Goal: Information Seeking & Learning: Learn about a topic

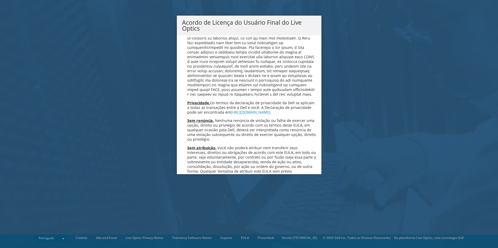
scroll to position [2082, 0]
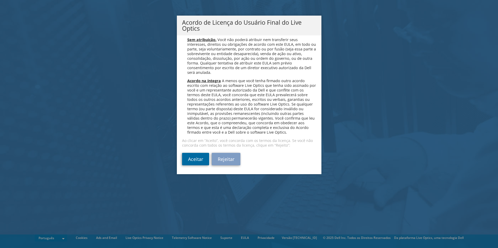
click at [197, 159] on link "Aceitar" at bounding box center [195, 159] width 27 height 13
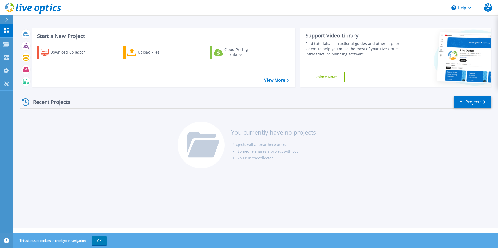
click at [98, 142] on div "Recent Projects All Projects You currently have no projects Projects will appea…" at bounding box center [255, 133] width 471 height 82
click at [5, 43] on icon at bounding box center [6, 44] width 6 height 4
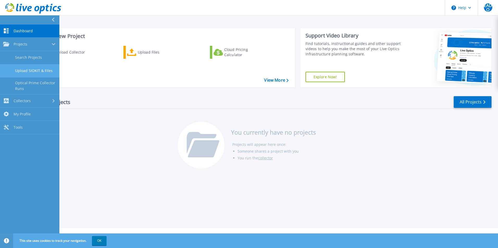
click at [38, 69] on link "Upload SIOKIT & Files" at bounding box center [29, 70] width 59 height 13
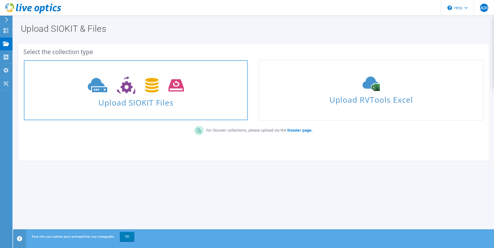
click at [140, 100] on span "Upload SIOKIT Files" at bounding box center [136, 101] width 224 height 11
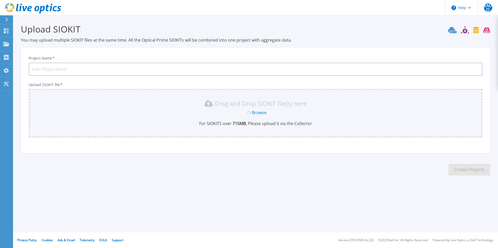
click at [84, 68] on input "Project Name *" at bounding box center [256, 69] width 454 height 13
type input "IPEL"
click at [258, 112] on link "Browse" at bounding box center [259, 113] width 15 height 6
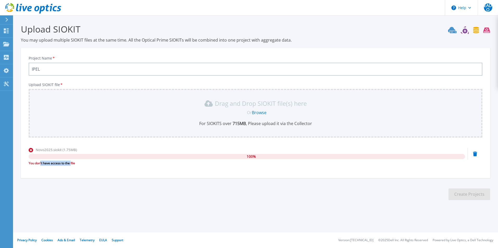
drag, startPoint x: 41, startPoint y: 164, endPoint x: 71, endPoint y: 164, distance: 29.7
click at [71, 164] on div "You don't have access to the file" at bounding box center [247, 163] width 436 height 5
drag, startPoint x: 71, startPoint y: 164, endPoint x: 80, endPoint y: 164, distance: 9.9
click at [80, 164] on div "You don't have access to the file" at bounding box center [247, 163] width 436 height 5
drag, startPoint x: 106, startPoint y: 164, endPoint x: 22, endPoint y: 165, distance: 84.1
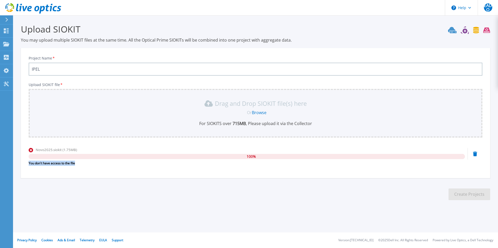
click at [22, 165] on div "Project Name * IPEL Upload SIOKIT file * Drag and Drop SIOKIT file(s) here Or B…" at bounding box center [255, 115] width 469 height 127
drag, startPoint x: 22, startPoint y: 165, endPoint x: 150, endPoint y: 189, distance: 130.4
click at [150, 189] on section "Upload SIOKIT You may upload multiple SIOKIT files at the same time. All the Op…" at bounding box center [255, 113] width 485 height 197
click at [7, 44] on icon at bounding box center [6, 44] width 6 height 4
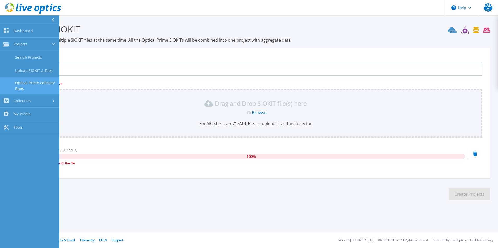
click at [43, 84] on link "Optical Prime Collector Runs" at bounding box center [29, 86] width 59 height 17
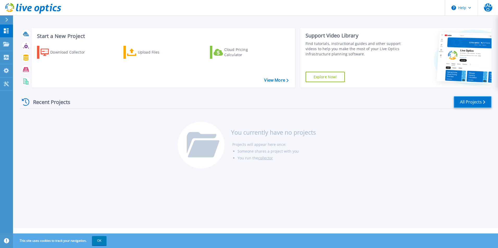
click at [482, 102] on link "All Projects" at bounding box center [473, 102] width 38 height 12
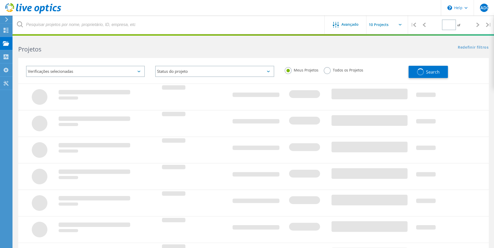
type input "1"
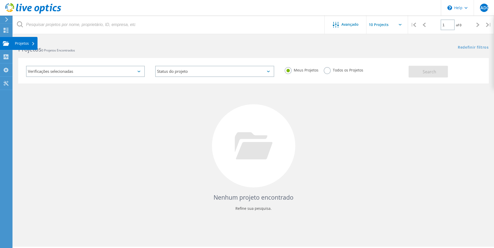
click at [6, 42] on use at bounding box center [6, 43] width 6 height 4
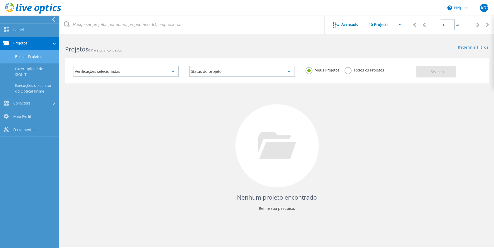
click at [34, 53] on link "Buscar Projetos" at bounding box center [29, 56] width 59 height 13
click at [36, 87] on link "Execuções do coletor do Optical Prime" at bounding box center [29, 88] width 59 height 17
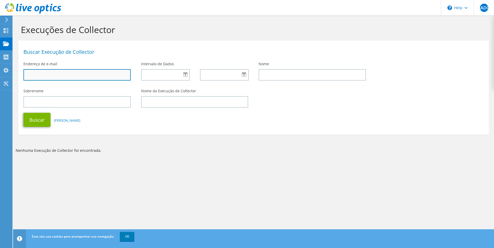
click at [52, 75] on input "text" at bounding box center [76, 74] width 107 height 11
type input "[PERSON_NAME][EMAIL_ADDRESS][DOMAIN_NAME]"
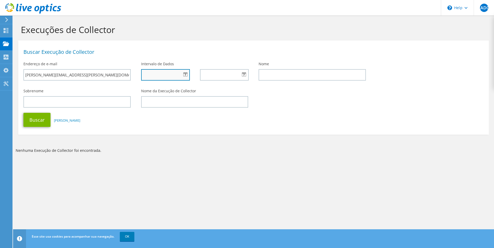
click at [167, 76] on input "text" at bounding box center [165, 74] width 49 height 11
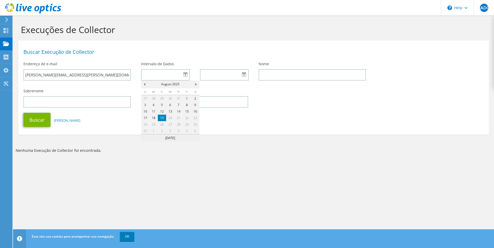
click at [161, 118] on link "19" at bounding box center [162, 118] width 8 height 7
type input "08/19/2025"
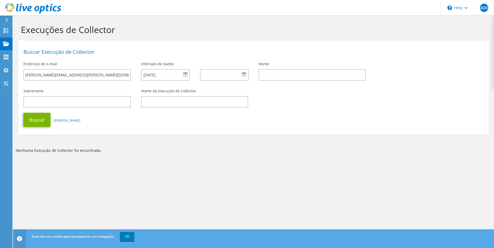
click at [246, 76] on div at bounding box center [224, 74] width 48 height 11
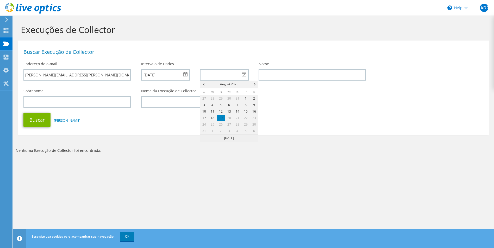
click at [235, 120] on span "21" at bounding box center [237, 118] width 8 height 7
click at [222, 120] on link "19" at bounding box center [221, 118] width 8 height 7
type input "08/19/2025"
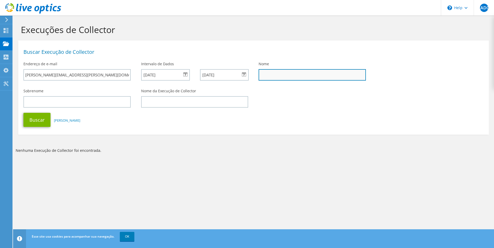
click at [286, 76] on input "text" at bounding box center [312, 74] width 107 height 11
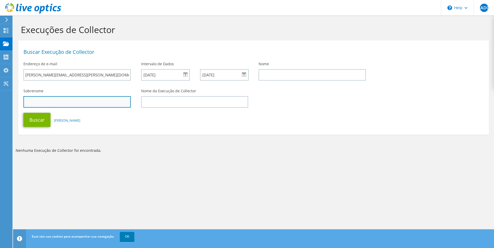
click at [38, 100] on input "text" at bounding box center [76, 101] width 107 height 11
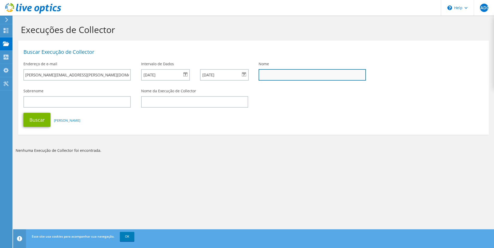
click at [275, 74] on input "text" at bounding box center [312, 74] width 107 height 11
type input "Evaldo"
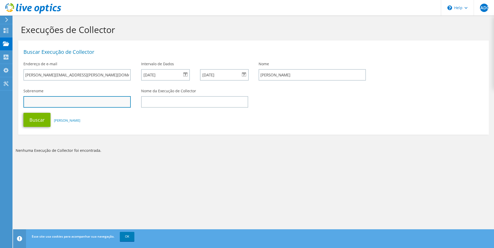
click at [97, 104] on input "text" at bounding box center [76, 101] width 107 height 11
type input "Oliveira"
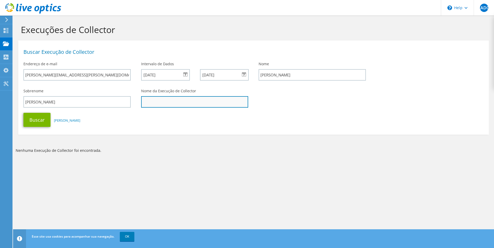
click at [170, 104] on input "text" at bounding box center [194, 101] width 107 height 11
type input "Ipel"
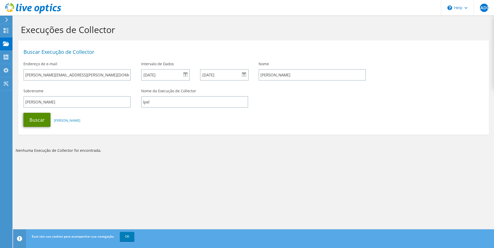
click at [36, 119] on button "Buscar" at bounding box center [36, 120] width 27 height 14
drag, startPoint x: 74, startPoint y: 238, endPoint x: 103, endPoint y: 238, distance: 28.1
click at [103, 238] on span "Esse site usa cookies para acompanhar sua navegação." at bounding box center [73, 237] width 83 height 4
drag, startPoint x: 103, startPoint y: 238, endPoint x: 127, endPoint y: 238, distance: 24.2
click at [127, 238] on link "OK" at bounding box center [127, 236] width 15 height 9
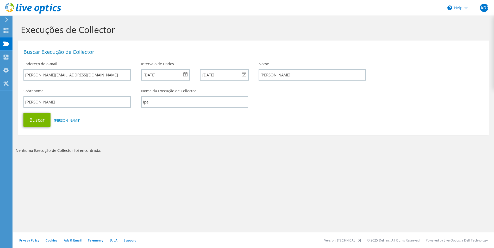
click at [254, 175] on section "Execuções de Collector Buscar Execução de Collector Endereço de e-mail evaldo.o…" at bounding box center [253, 100] width 481 height 168
drag, startPoint x: 54, startPoint y: 151, endPoint x: 107, endPoint y: 152, distance: 52.9
click at [107, 152] on p "Nenhuma Execução de Collector foi encontrada." at bounding box center [254, 151] width 476 height 6
drag, startPoint x: 107, startPoint y: 152, endPoint x: 153, endPoint y: 162, distance: 47.8
click at [160, 166] on section "Execuções de Collector Buscar Execução de Collector Endereço de e-mail evaldo.o…" at bounding box center [253, 100] width 481 height 168
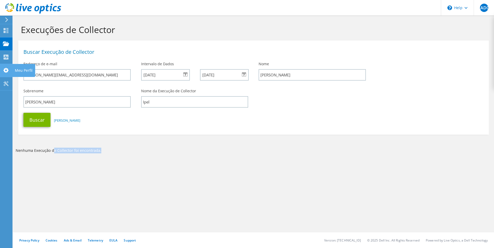
click at [6, 69] on use at bounding box center [5, 70] width 5 height 5
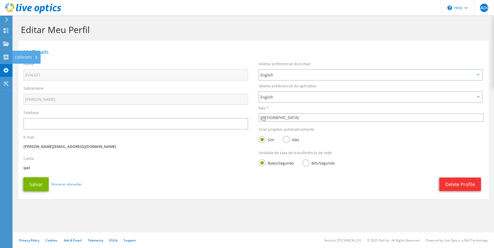
select select "30"
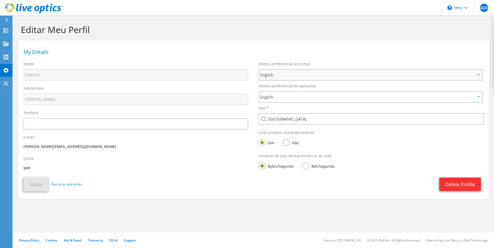
click at [277, 76] on span "English" at bounding box center [367, 75] width 215 height 6
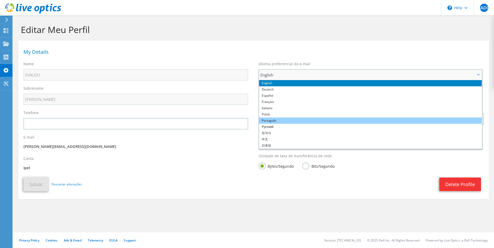
click at [279, 121] on li "Português" at bounding box center [370, 121] width 223 height 6
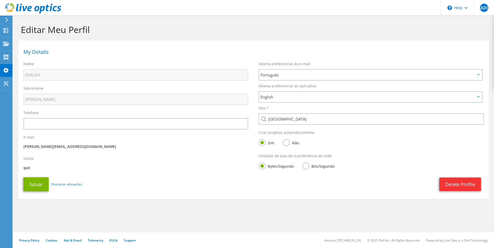
click at [202, 180] on div "Delete Profile" at bounding box center [283, 185] width 402 height 14
click at [294, 96] on span "English" at bounding box center [367, 97] width 215 height 6
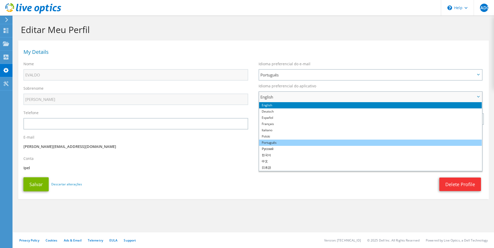
click at [274, 141] on li "Português" at bounding box center [370, 143] width 223 height 6
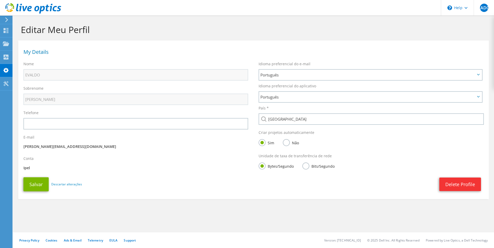
click at [196, 161] on div "Conta [GEOGRAPHIC_DATA]" at bounding box center [135, 164] width 235 height 21
click at [35, 184] on button "Salvar" at bounding box center [35, 185] width 25 height 14
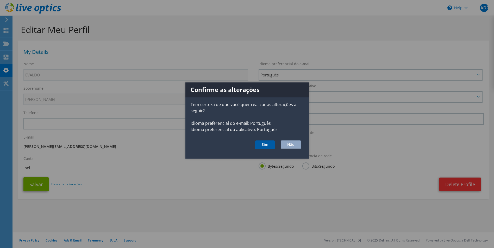
click at [265, 145] on button "Sim" at bounding box center [265, 145] width 20 height 9
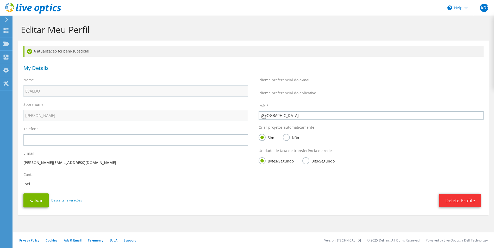
select select "30"
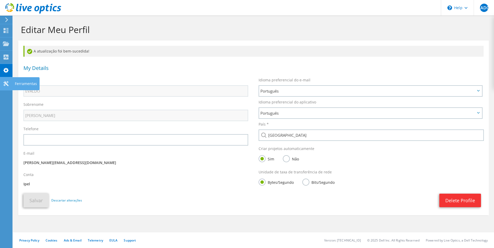
click at [4, 84] on icon at bounding box center [6, 83] width 6 height 5
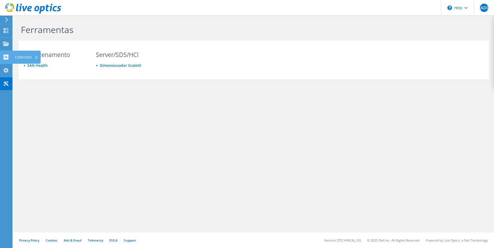
click at [22, 56] on div "Collectors" at bounding box center [26, 57] width 28 height 13
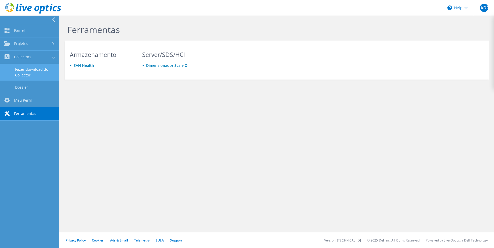
click at [34, 73] on link "Fazer download do Collector" at bounding box center [29, 72] width 59 height 17
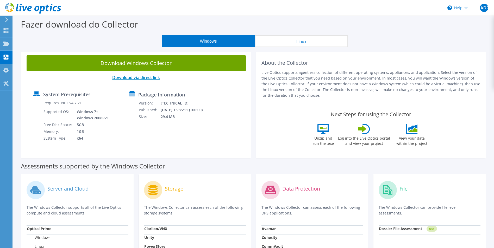
click at [136, 76] on link "Download via direct link" at bounding box center [136, 78] width 48 height 6
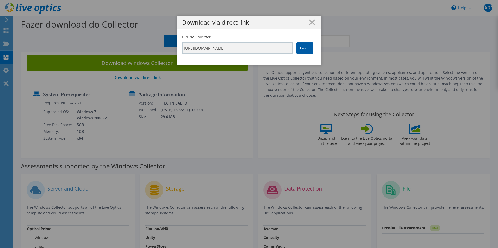
click at [300, 48] on link "Copiar" at bounding box center [304, 47] width 17 height 11
click at [299, 48] on link "Copiar" at bounding box center [304, 47] width 17 height 11
click at [311, 23] on icon at bounding box center [312, 23] width 6 height 6
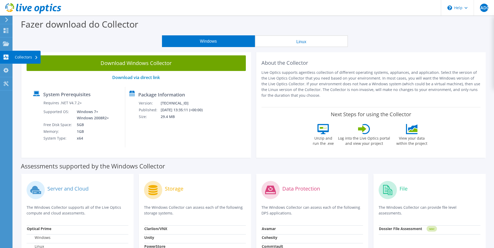
click at [27, 53] on div "Collectors" at bounding box center [26, 57] width 28 height 13
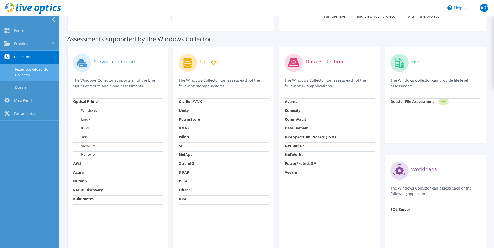
scroll to position [105, 0]
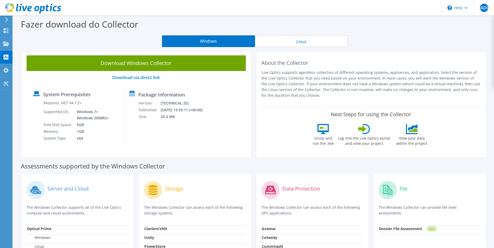
scroll to position [105, 0]
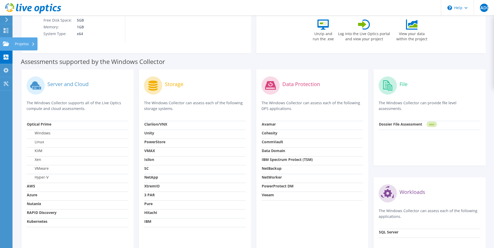
click at [17, 43] on div "Projetos" at bounding box center [24, 44] width 25 height 13
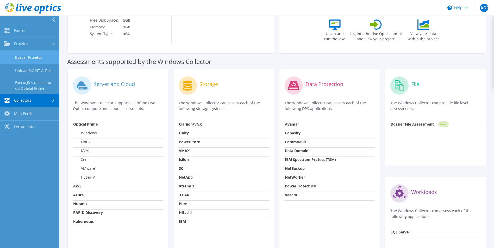
click at [30, 56] on link "Buscar Projetos" at bounding box center [29, 57] width 59 height 13
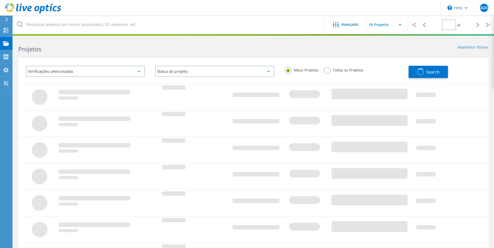
type input "1"
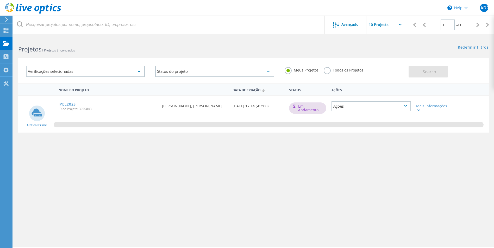
click at [401, 110] on div "Ações" at bounding box center [371, 106] width 79 height 10
click at [344, 195] on div "Nome do Projeto Data de Criação Status Ações Optical Prime IPEL2025 ID de Proje…" at bounding box center [253, 151] width 471 height 135
click at [71, 104] on link "IPEL2025" at bounding box center [67, 105] width 17 height 4
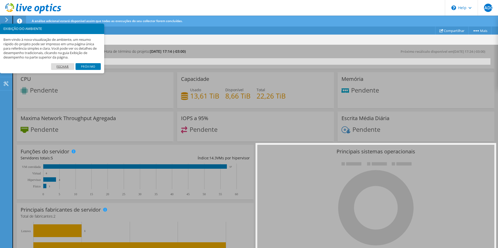
click at [63, 67] on link "Fechar" at bounding box center [62, 66] width 23 height 7
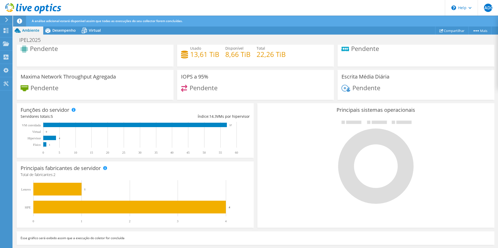
scroll to position [130, 0]
click at [63, 29] on span "Desempenho" at bounding box center [63, 30] width 23 height 5
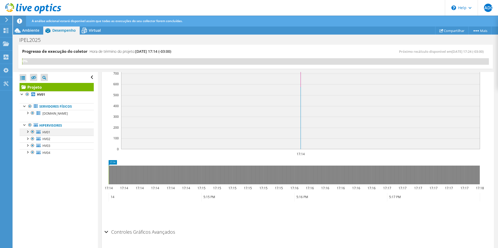
click at [27, 133] on div at bounding box center [27, 131] width 5 height 5
click at [30, 152] on div at bounding box center [29, 151] width 5 height 5
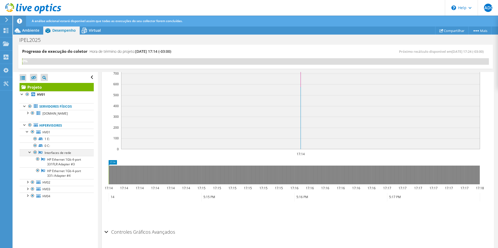
click at [30, 152] on div at bounding box center [29, 151] width 5 height 5
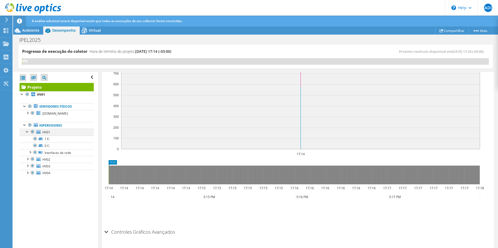
click at [28, 133] on div at bounding box center [27, 131] width 5 height 5
click at [27, 153] on div at bounding box center [27, 151] width 5 height 5
click at [52, 179] on div "Abrir Todos Fechar Todos Ocultar nós excluídos Filtro de árvore do projeto" at bounding box center [55, 160] width 85 height 177
click at [91, 31] on span "Virtual" at bounding box center [95, 30] width 12 height 5
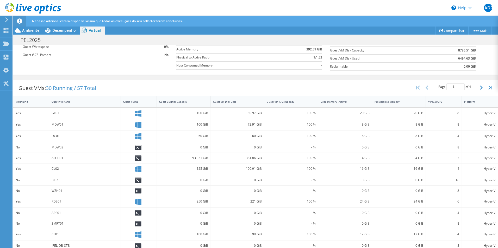
scroll to position [124, 0]
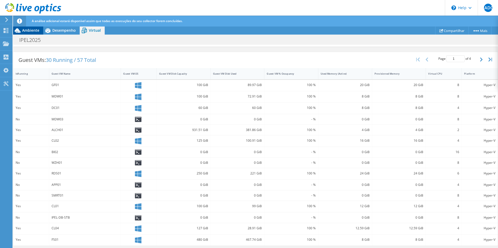
click at [28, 30] on span "Ambiente" at bounding box center [30, 30] width 17 height 5
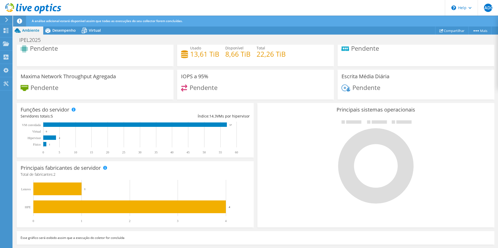
click at [7, 46] on use at bounding box center [6, 43] width 6 height 4
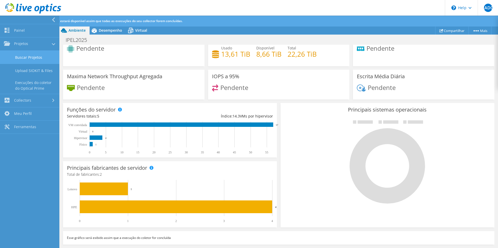
click at [31, 58] on link "Buscar Projetos" at bounding box center [29, 57] width 59 height 13
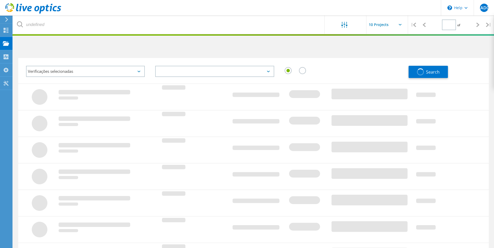
type input "1"
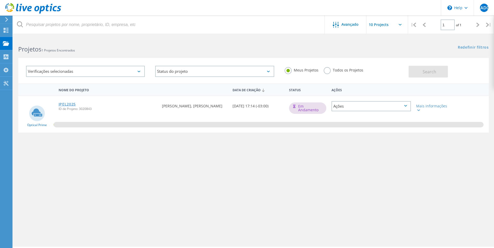
click at [67, 103] on link "IPEL2025" at bounding box center [67, 105] width 17 height 4
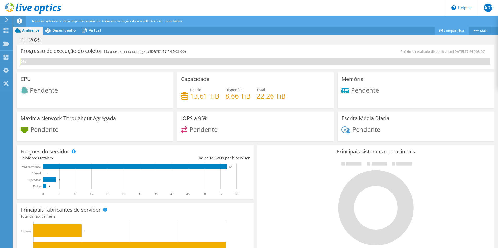
click at [447, 31] on link "Compartilhar" at bounding box center [451, 31] width 33 height 8
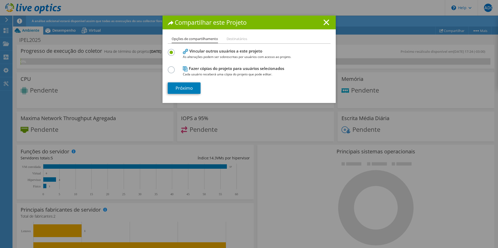
click at [231, 39] on li "Destinatários" at bounding box center [237, 39] width 21 height 7
click at [235, 36] on div "Compartilhar este Projeto Opções de compartilhamento Destinatários Vincular out…" at bounding box center [249, 60] width 173 height 88
click at [235, 38] on li "Destinatários" at bounding box center [237, 39] width 21 height 7
click at [326, 23] on line at bounding box center [326, 22] width 5 height 5
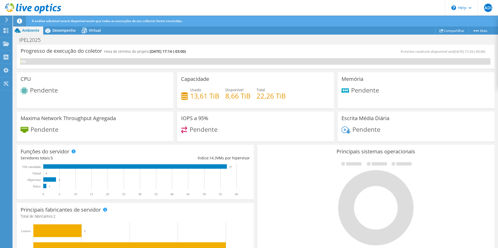
click at [286, 213] on div at bounding box center [375, 204] width 229 height 88
click at [63, 32] on span "Desempenho" at bounding box center [63, 30] width 23 height 5
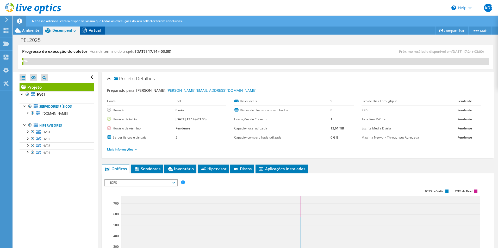
click at [92, 29] on span "Virtual" at bounding box center [95, 30] width 12 height 5
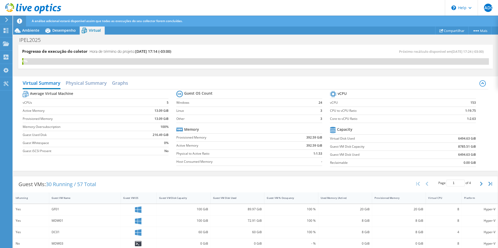
click at [256, 50] on div "Próximo recálculo disponível em [DATE] 17:24 (-03:00)" at bounding box center [371, 52] width 233 height 6
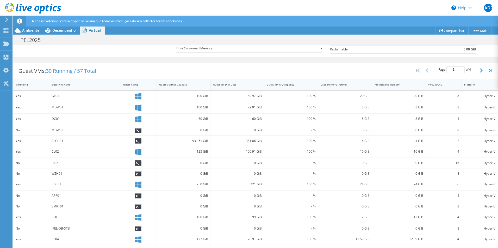
scroll to position [124, 0]
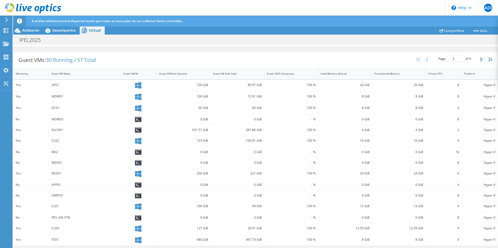
click at [402, 41] on div "IPEL2025 Imprimir" at bounding box center [255, 40] width 485 height 10
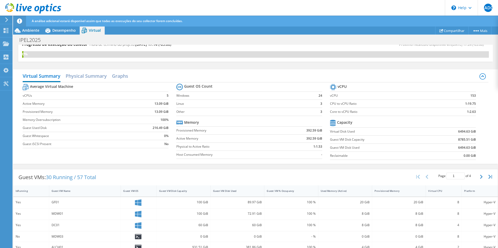
scroll to position [0, 0]
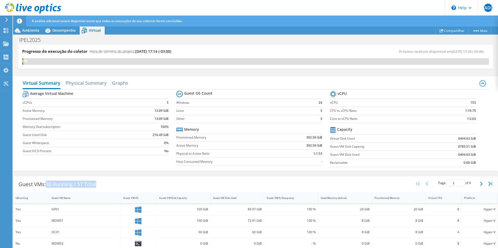
drag, startPoint x: 100, startPoint y: 184, endPoint x: 47, endPoint y: 185, distance: 52.9
click at [47, 185] on div "Guest VMs: 30 Running / 57 Total" at bounding box center [57, 185] width 88 height 16
click at [142, 186] on div "Guest VMs: 30 Running / 57 Total Page 1 of 4 5 rows 10 rows 20 rows 25 rows 50 …" at bounding box center [255, 185] width 484 height 16
click at [214, 182] on div "Guest VMs: 30 Running / 57 Total Page 1 of 4 5 rows 10 rows 20 rows 25 rows 50 …" at bounding box center [255, 185] width 484 height 16
click at [93, 83] on h2 "Physical Summary" at bounding box center [86, 83] width 41 height 11
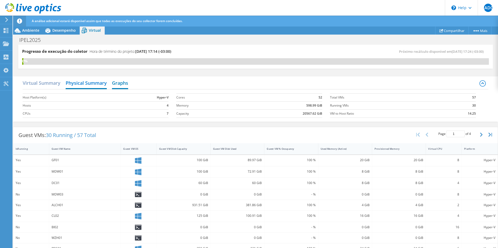
click at [117, 83] on h2 "Graphs" at bounding box center [120, 83] width 16 height 11
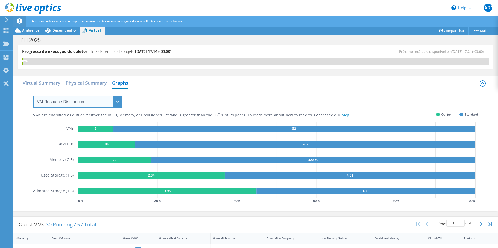
click at [72, 102] on select "VM Resource Distribution Provisioning Contrast Over Provisioning" at bounding box center [77, 102] width 89 height 12
click at [33, 96] on select "VM Resource Distribution Provisioning Contrast Over Provisioning" at bounding box center [77, 102] width 89 height 12
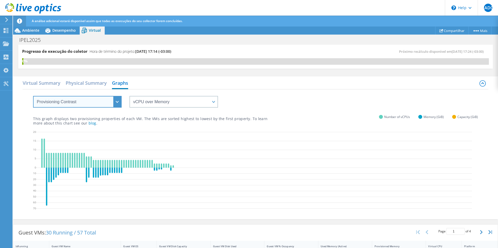
click at [117, 102] on select "VM Resource Distribution Provisioning Contrast Over Provisioning" at bounding box center [77, 102] width 89 height 12
click at [33, 96] on select "VM Resource Distribution Provisioning Contrast Over Provisioning" at bounding box center [77, 102] width 89 height 12
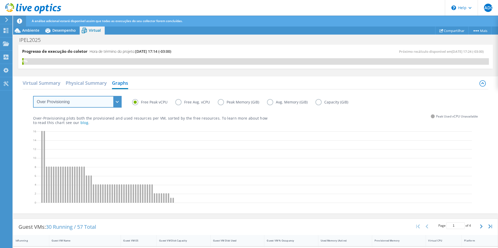
click at [117, 101] on select "VM Resource Distribution Provisioning Contrast Over Provisioning" at bounding box center [77, 102] width 89 height 12
select select "VM Resource Distribution"
click at [33, 96] on select "VM Resource Distribution Provisioning Contrast Over Provisioning" at bounding box center [77, 102] width 89 height 12
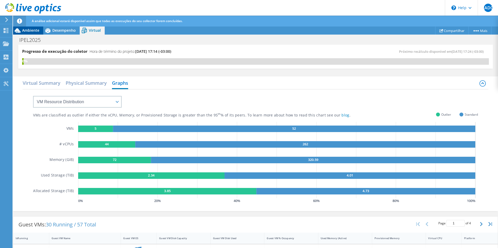
click at [27, 28] on span "Ambiente" at bounding box center [30, 30] width 17 height 5
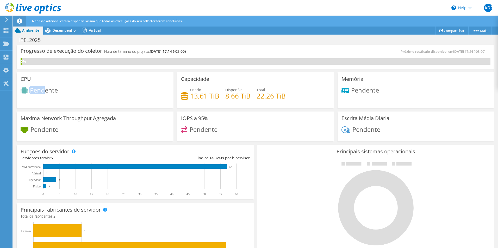
drag, startPoint x: 45, startPoint y: 90, endPoint x: 22, endPoint y: 92, distance: 22.8
click at [22, 92] on div "Pendente" at bounding box center [95, 91] width 149 height 9
drag, startPoint x: 22, startPoint y: 92, endPoint x: 38, endPoint y: 129, distance: 40.4
click at [38, 129] on div "Pendente" at bounding box center [95, 132] width 149 height 11
click at [175, 125] on div "IOPS a 95% Pendente" at bounding box center [255, 126] width 160 height 32
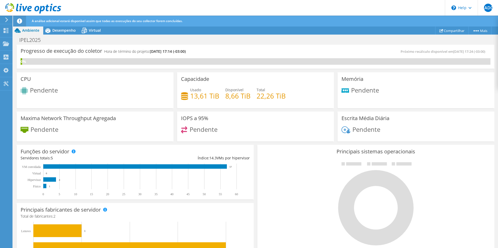
drag, startPoint x: 175, startPoint y: 125, endPoint x: 238, endPoint y: 127, distance: 63.3
click at [238, 127] on div "Pendente" at bounding box center [255, 132] width 149 height 11
drag, startPoint x: 408, startPoint y: 126, endPoint x: 367, endPoint y: 130, distance: 41.6
click at [367, 130] on div "Escrita Média Diária Pendente" at bounding box center [416, 127] width 157 height 30
drag, startPoint x: 367, startPoint y: 130, endPoint x: 285, endPoint y: 131, distance: 81.5
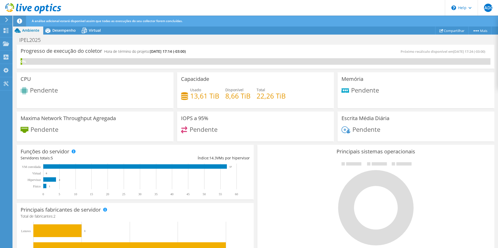
click at [285, 131] on div "Pendente" at bounding box center [255, 132] width 149 height 11
click at [8, 31] on use at bounding box center [6, 30] width 5 height 5
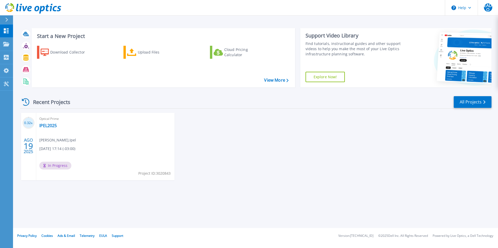
click at [299, 12] on header "Help EADO Usuário Final [PERSON_NAME] [PERSON_NAME][EMAIL_ADDRESS][DOMAIN_NAME]…" at bounding box center [249, 8] width 498 height 16
click at [262, 152] on div "0.32 % [DATE] Optical Prime IPEL2025 [PERSON_NAME] , [PERSON_NAME] [DATE] 17:14…" at bounding box center [254, 152] width 476 height 78
drag, startPoint x: 292, startPoint y: 184, endPoint x: 254, endPoint y: 168, distance: 41.8
click div "0.32 % [DATE] Optical Prime IPEL2025 [PERSON_NAME] , [PERSON_NAME] [DATE] 17:14…"
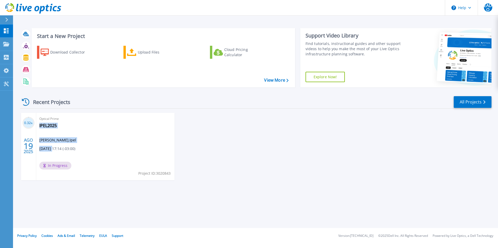
drag, startPoint x: 52, startPoint y: 148, endPoint x: 91, endPoint y: 146, distance: 38.4
click div "Optical Prime IPEL2025 [PERSON_NAME] , [PERSON_NAME] [DATE] 17:14 (-03:00) In P…"
click div "0.32 % [DATE] Optical Prime IPEL2025 [PERSON_NAME] , [PERSON_NAME] [DATE] 17:14…"
